Goal: Information Seeking & Learning: Learn about a topic

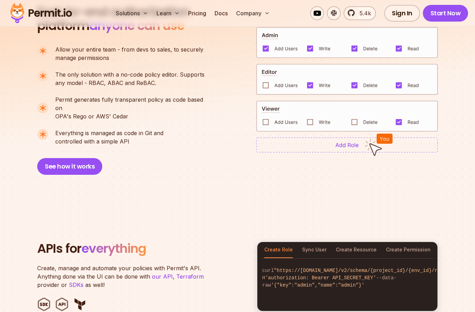
scroll to position [500, 0]
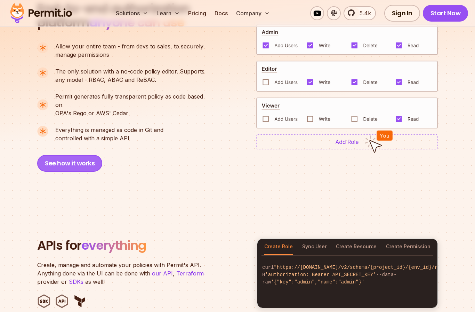
click at [53, 156] on button "See how it works" at bounding box center [69, 163] width 65 height 17
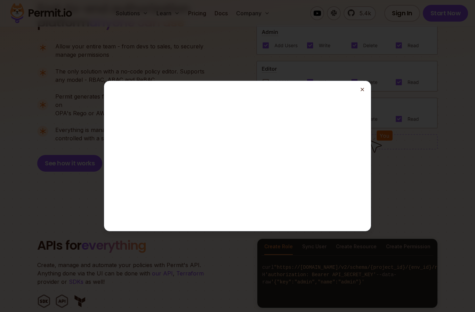
click at [362, 91] on line "button" at bounding box center [362, 89] width 3 height 3
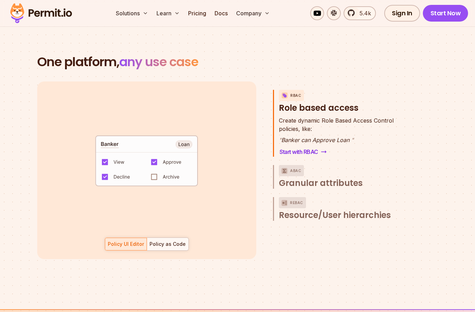
scroll to position [956, 0]
click at [413, 181] on div "default allow := false allow if { some role in data.users[input.user].roles act…" at bounding box center [237, 170] width 401 height 177
click at [358, 179] on span "Granular attributes" at bounding box center [321, 183] width 84 height 11
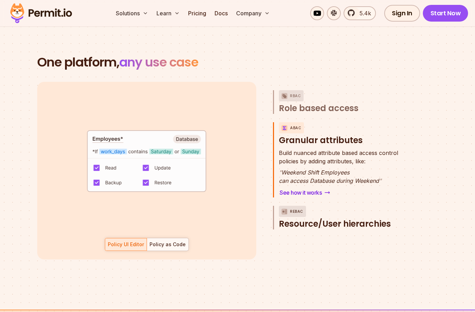
click at [380, 218] on span "Resource/User hierarchies" at bounding box center [335, 223] width 112 height 11
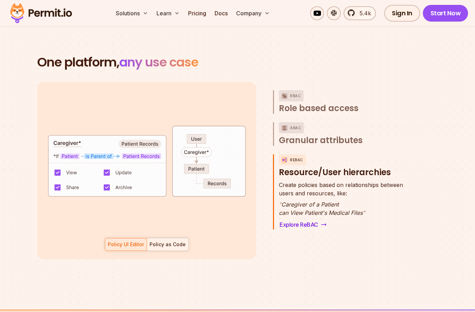
click at [169, 241] on div "Policy as Code" at bounding box center [168, 244] width 36 height 7
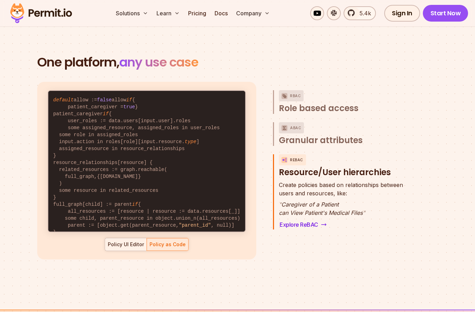
click at [123, 241] on div "Policy UI Editor" at bounding box center [126, 244] width 36 height 7
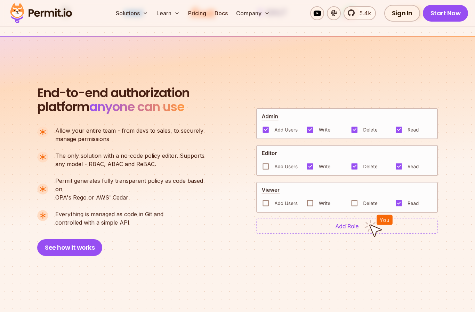
scroll to position [392, 0]
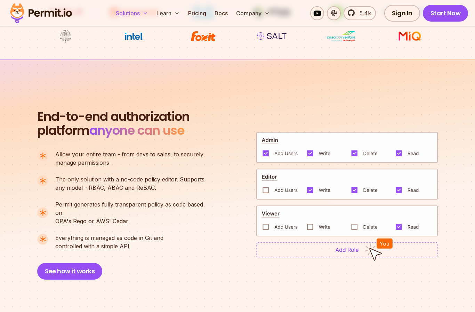
click at [138, 20] on button "Solutions" at bounding box center [132, 13] width 38 height 14
click at [142, 12] on button "Solutions" at bounding box center [132, 13] width 38 height 14
click at [143, 17] on button "Solutions" at bounding box center [132, 13] width 38 height 14
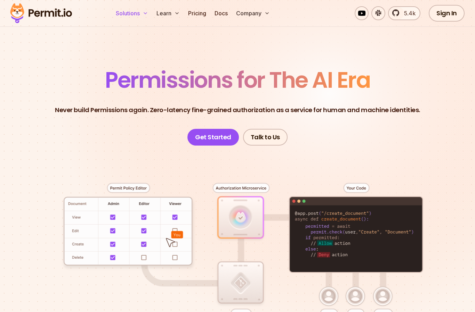
scroll to position [0, 0]
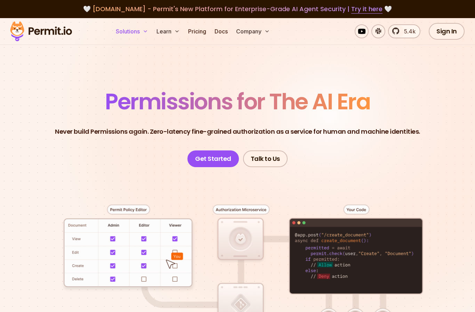
click at [144, 29] on icon at bounding box center [146, 32] width 6 height 6
click at [139, 34] on button "Solutions" at bounding box center [132, 31] width 38 height 14
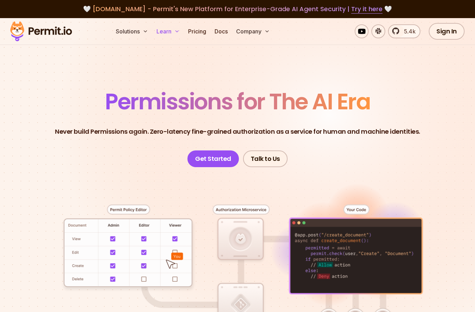
click at [172, 34] on button "Learn" at bounding box center [168, 31] width 29 height 14
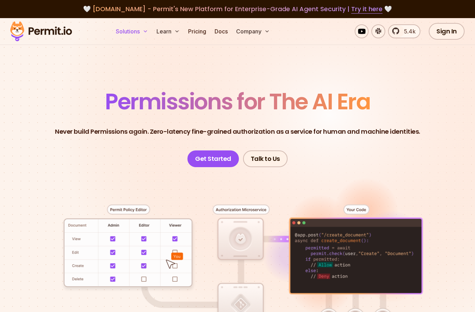
click at [137, 35] on button "Solutions" at bounding box center [132, 31] width 38 height 14
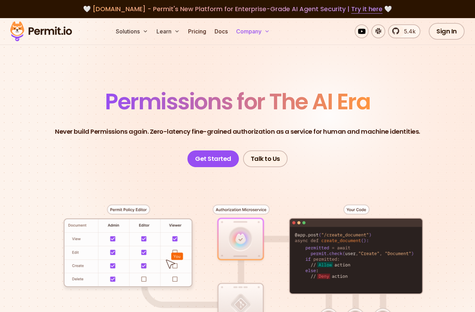
click at [262, 29] on button "Company" at bounding box center [253, 31] width 39 height 14
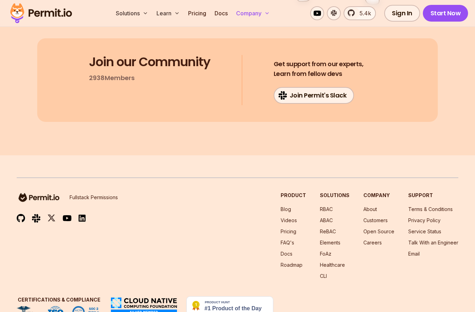
scroll to position [3682, 0]
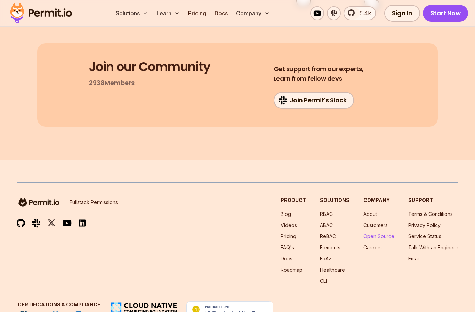
click at [388, 233] on link "Open Source" at bounding box center [379, 236] width 31 height 6
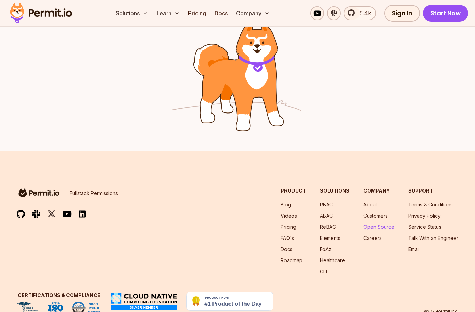
scroll to position [1119, 0]
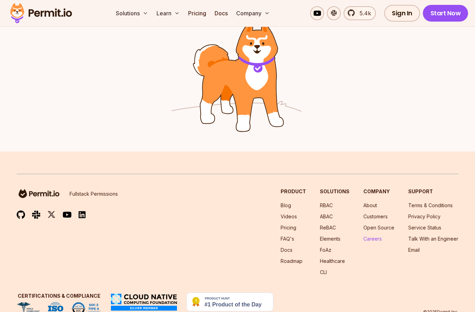
click at [376, 239] on link "Careers" at bounding box center [373, 239] width 18 height 6
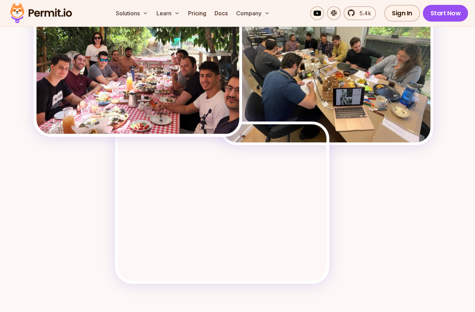
scroll to position [1153, 0]
